Goal: Find specific page/section: Find specific page/section

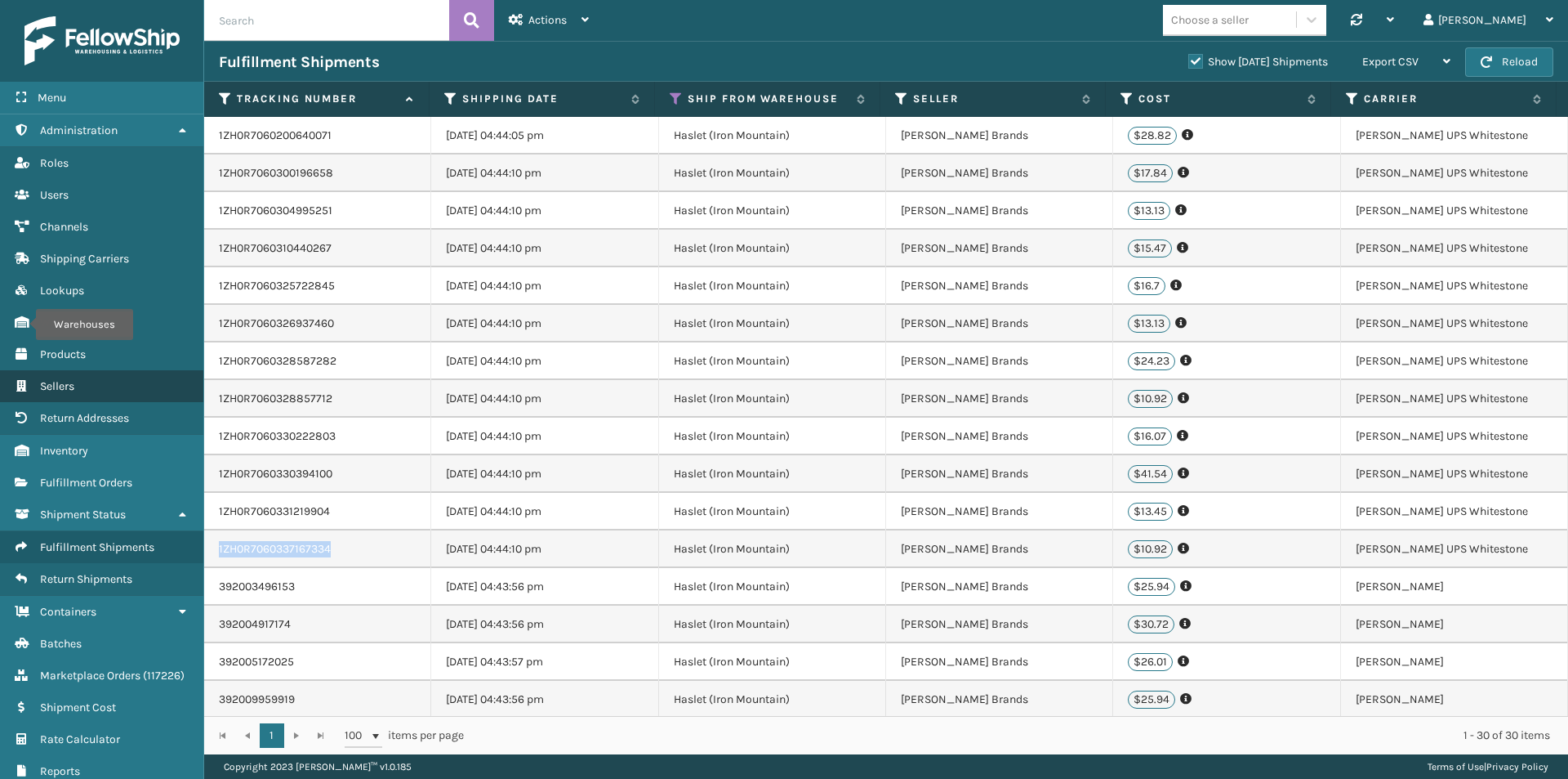
scroll to position [529, 0]
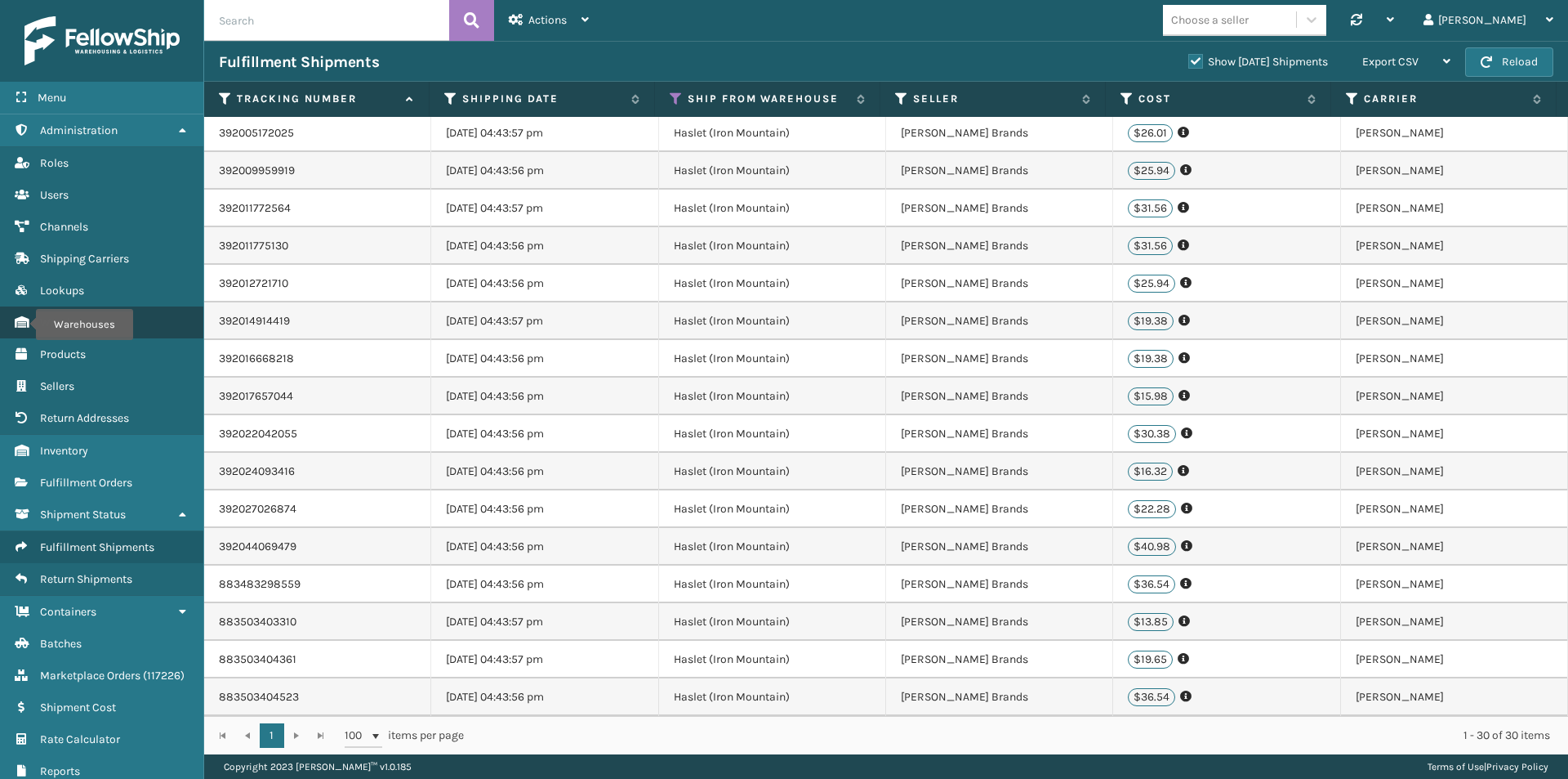
click at [86, 320] on span "Warehouses" at bounding box center [72, 323] width 64 height 14
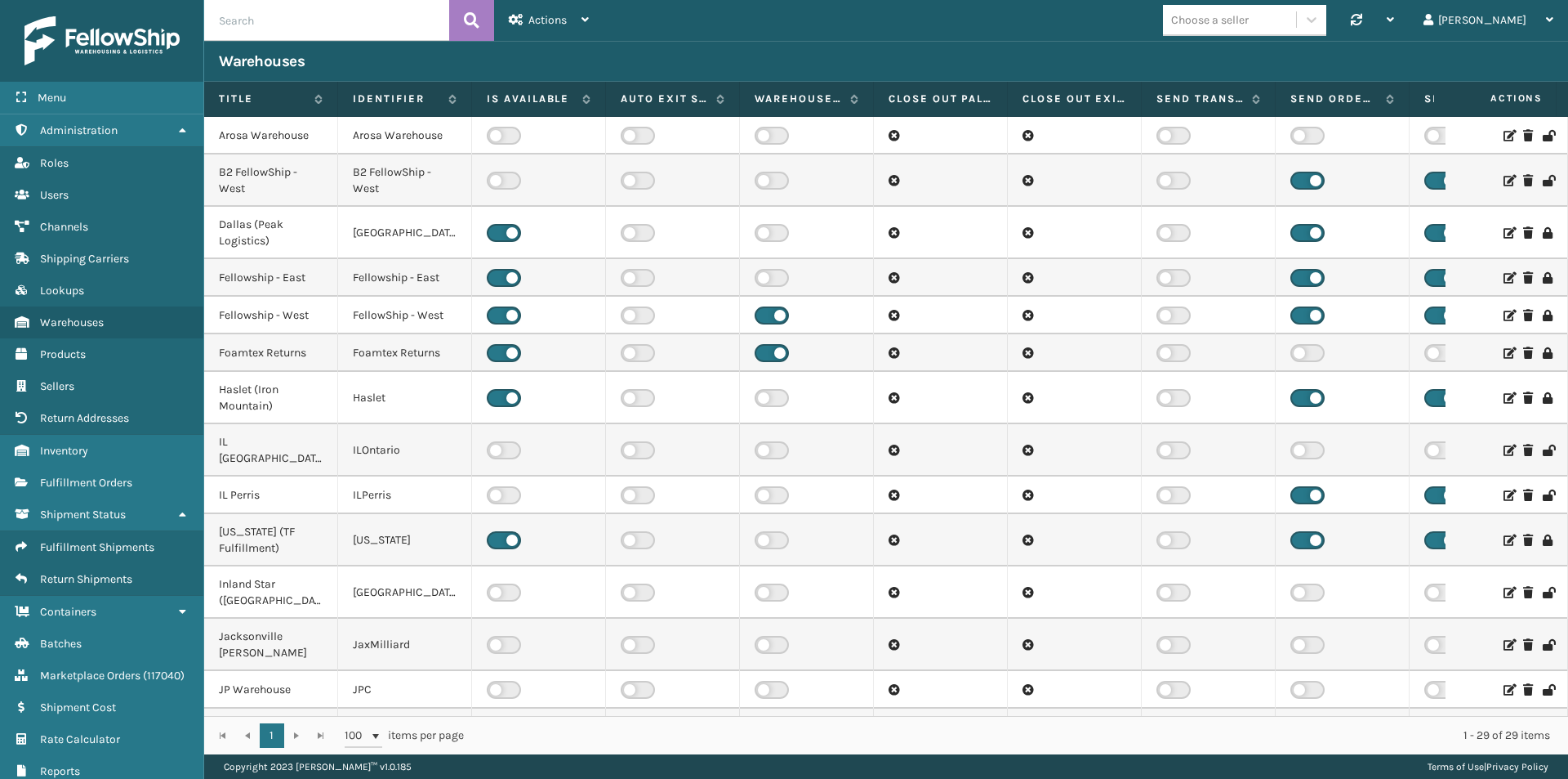
click at [260, 21] on input "text" at bounding box center [326, 20] width 245 height 41
type input "haslet"
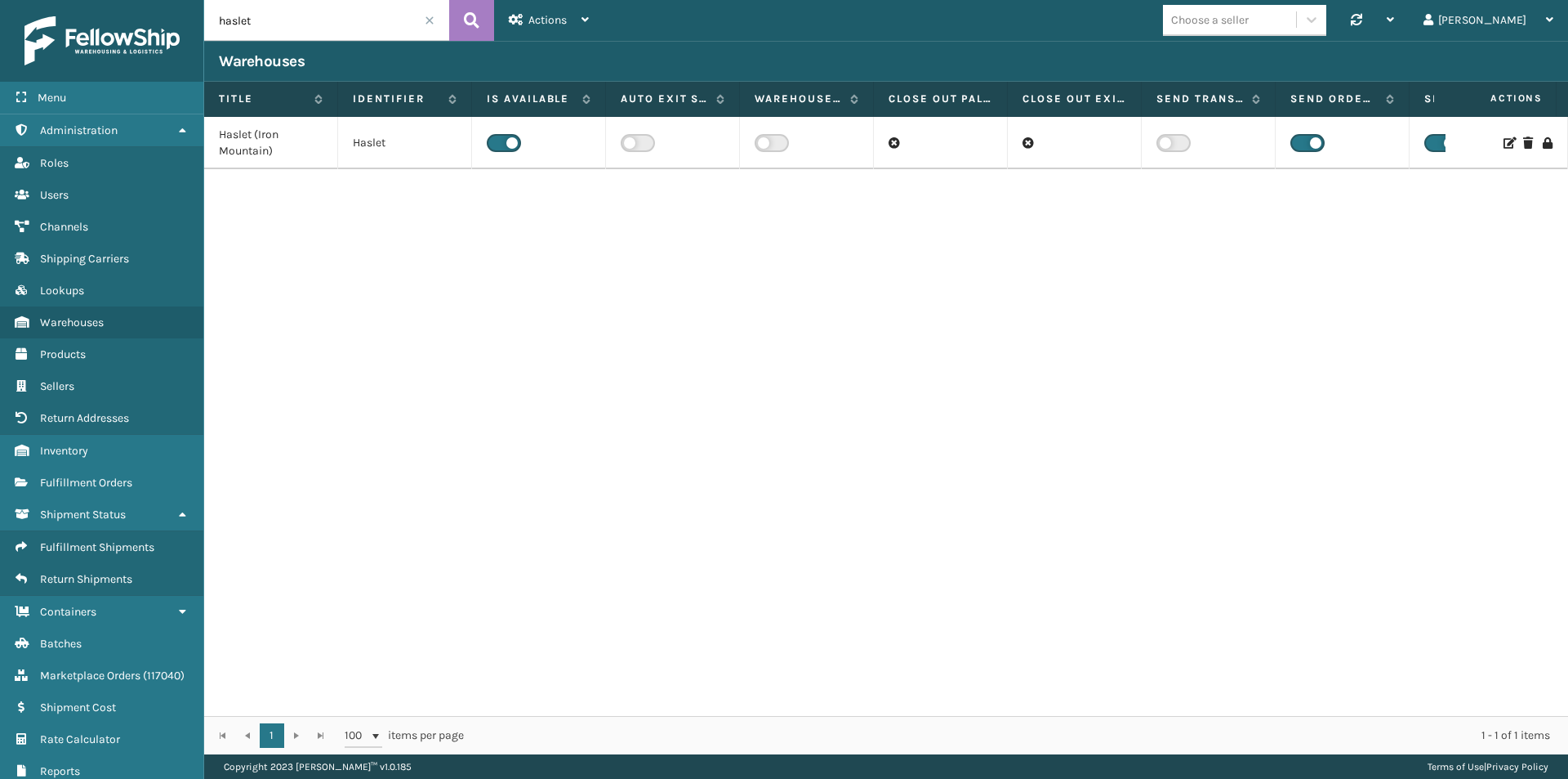
click at [225, 155] on td "Haslet (Iron Mountain)" at bounding box center [270, 143] width 134 height 52
click at [1503, 146] on icon at bounding box center [1508, 143] width 10 height 12
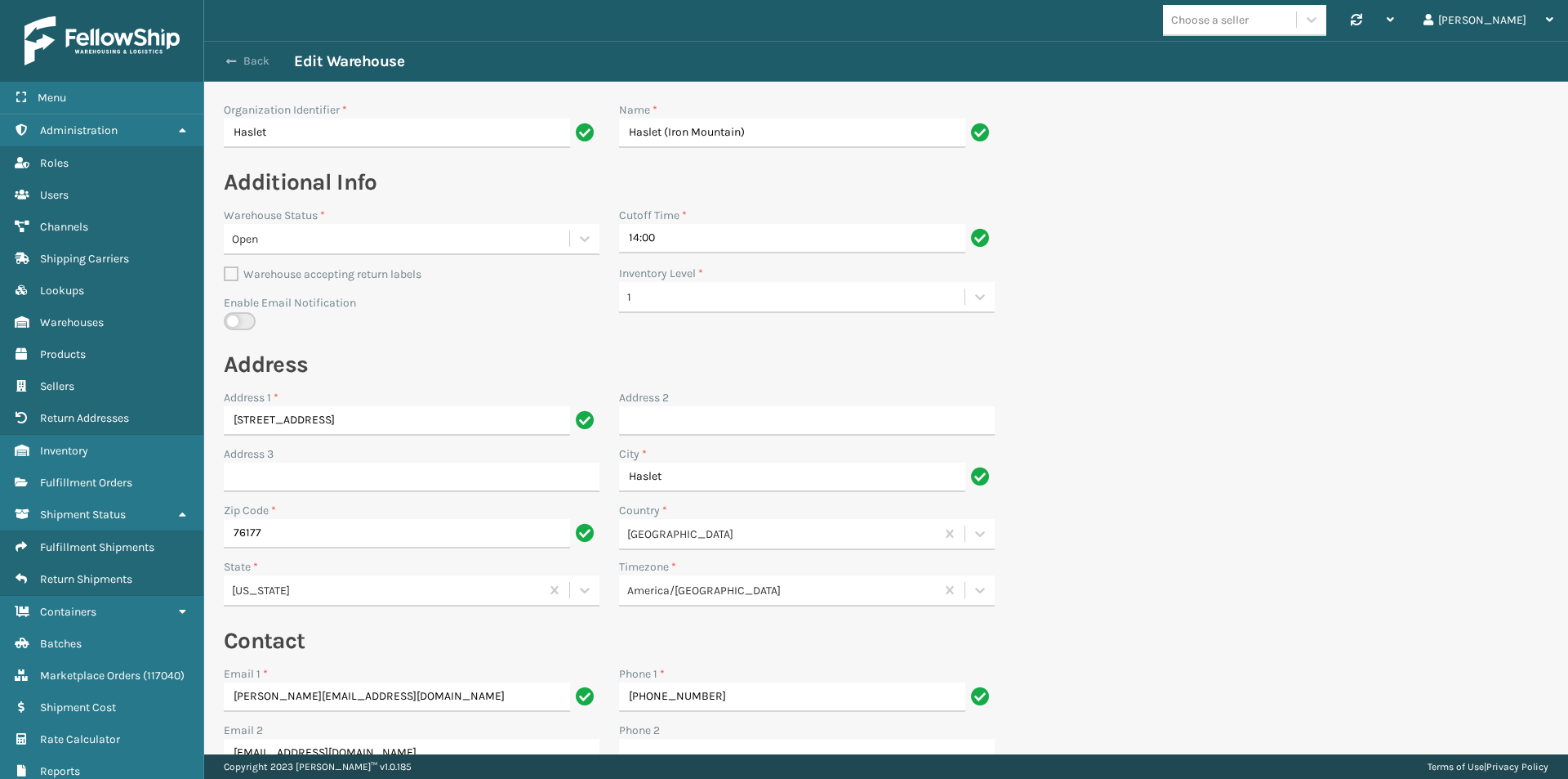
click at [232, 64] on span "button" at bounding box center [230, 61] width 10 height 12
